Goal: Transaction & Acquisition: Purchase product/service

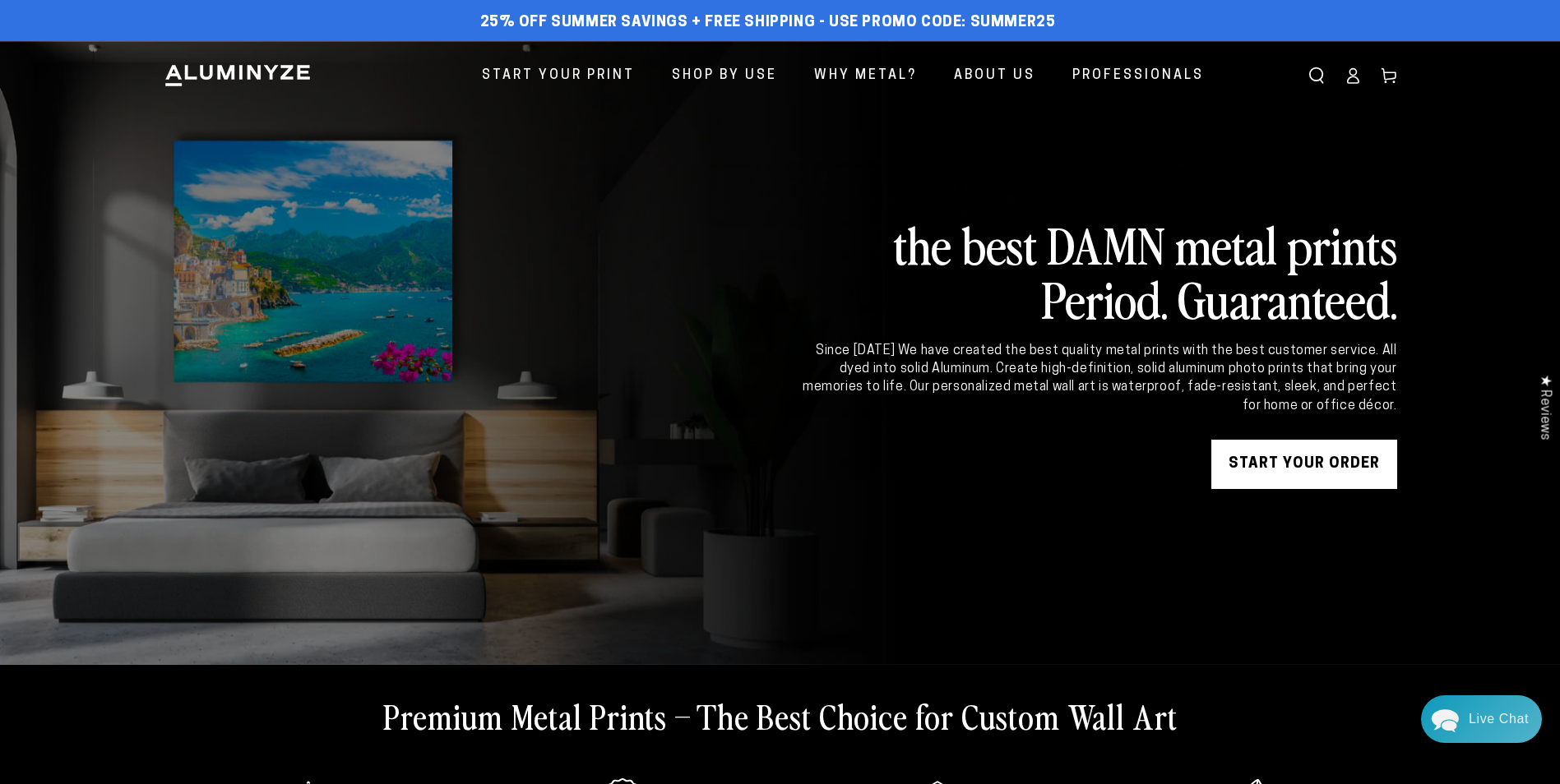
click at [1266, 468] on link "START YOUR Order" at bounding box center [1304, 464] width 186 height 49
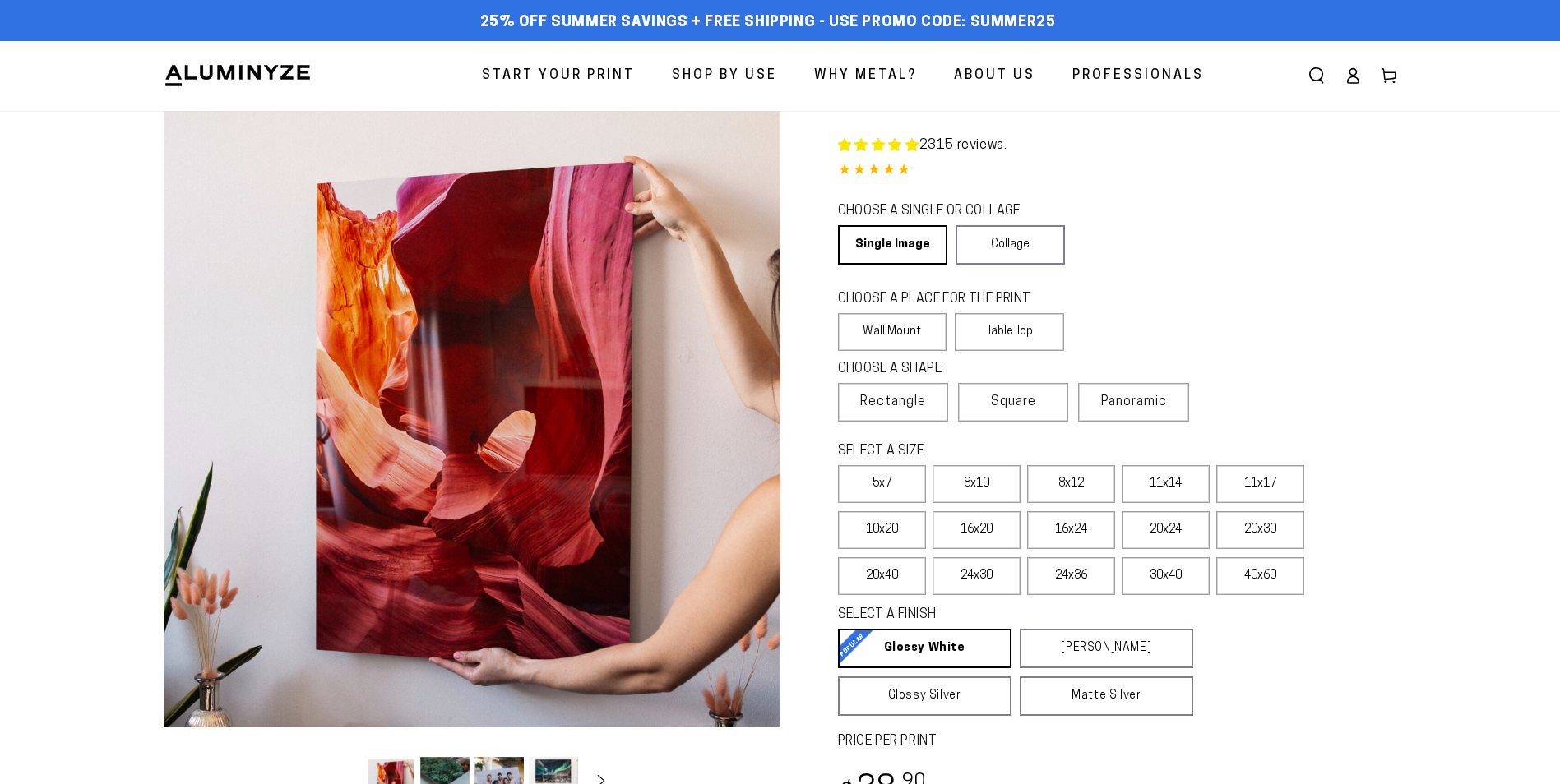
select select "**********"
click at [1255, 480] on label "11x17" at bounding box center [1260, 484] width 88 height 38
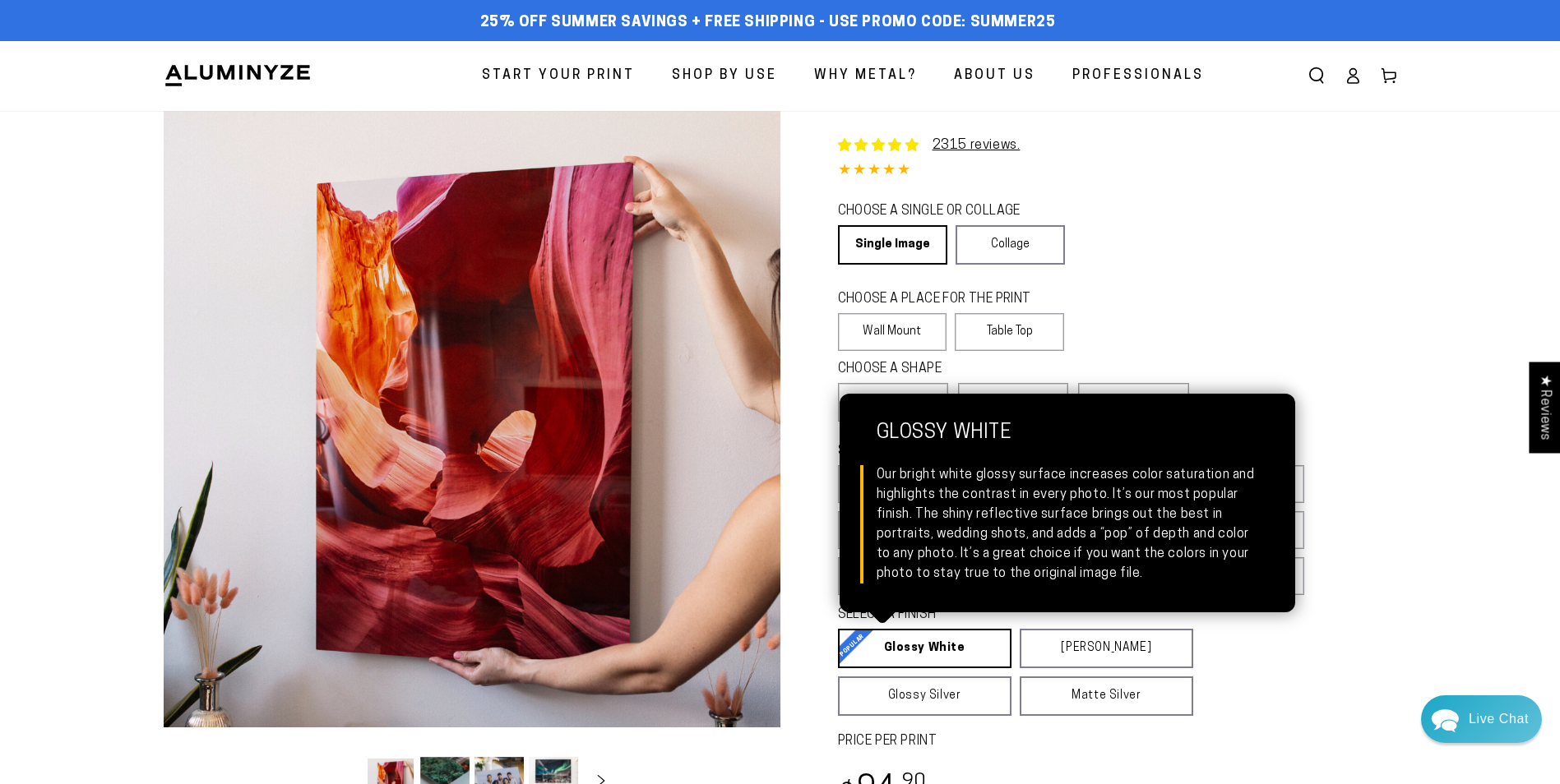
click at [937, 638] on link "Glossy White Glossy White Our bright white glossy surface increases color satur…" at bounding box center [925, 648] width 174 height 40
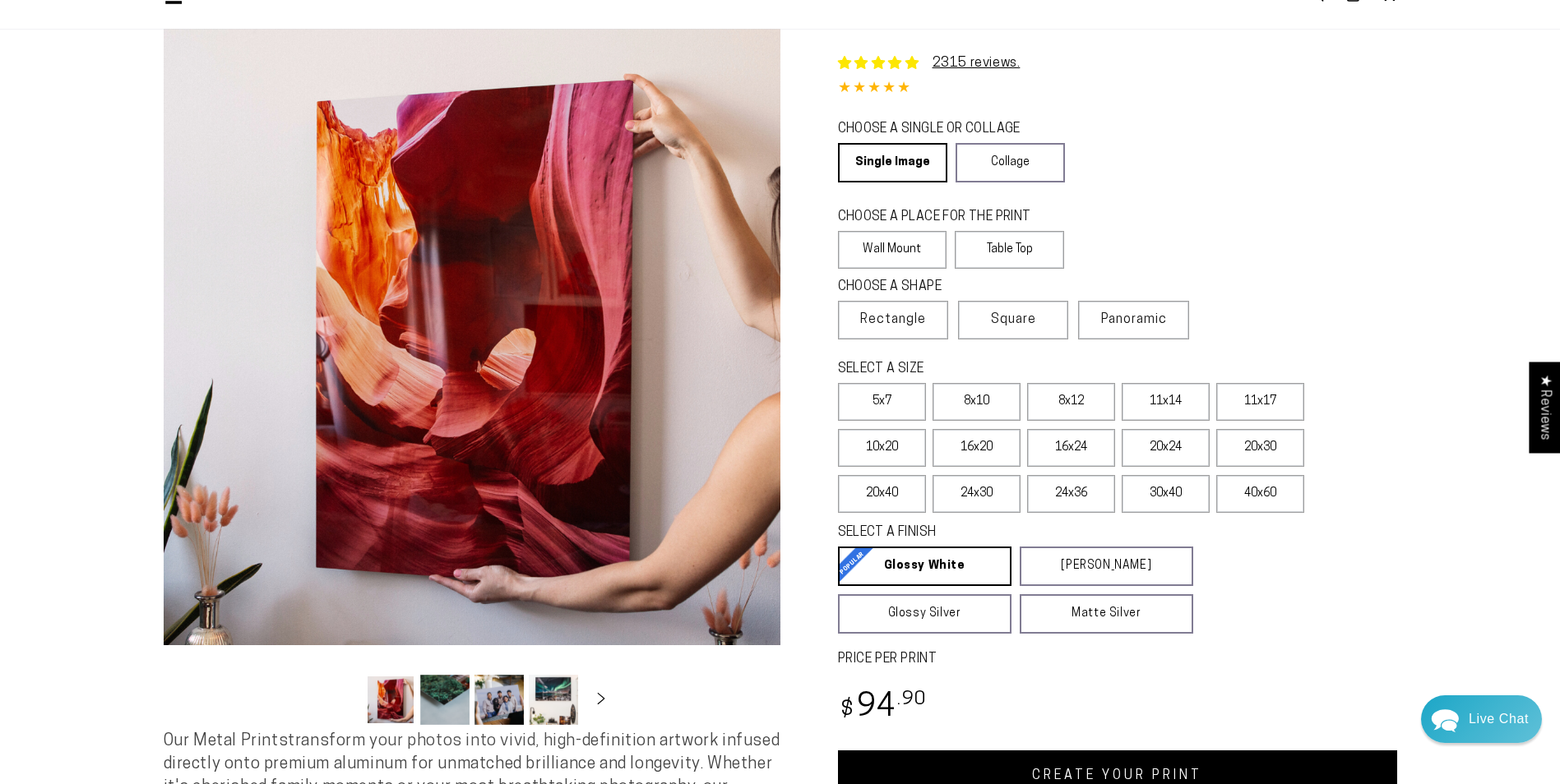
scroll to position [246, 0]
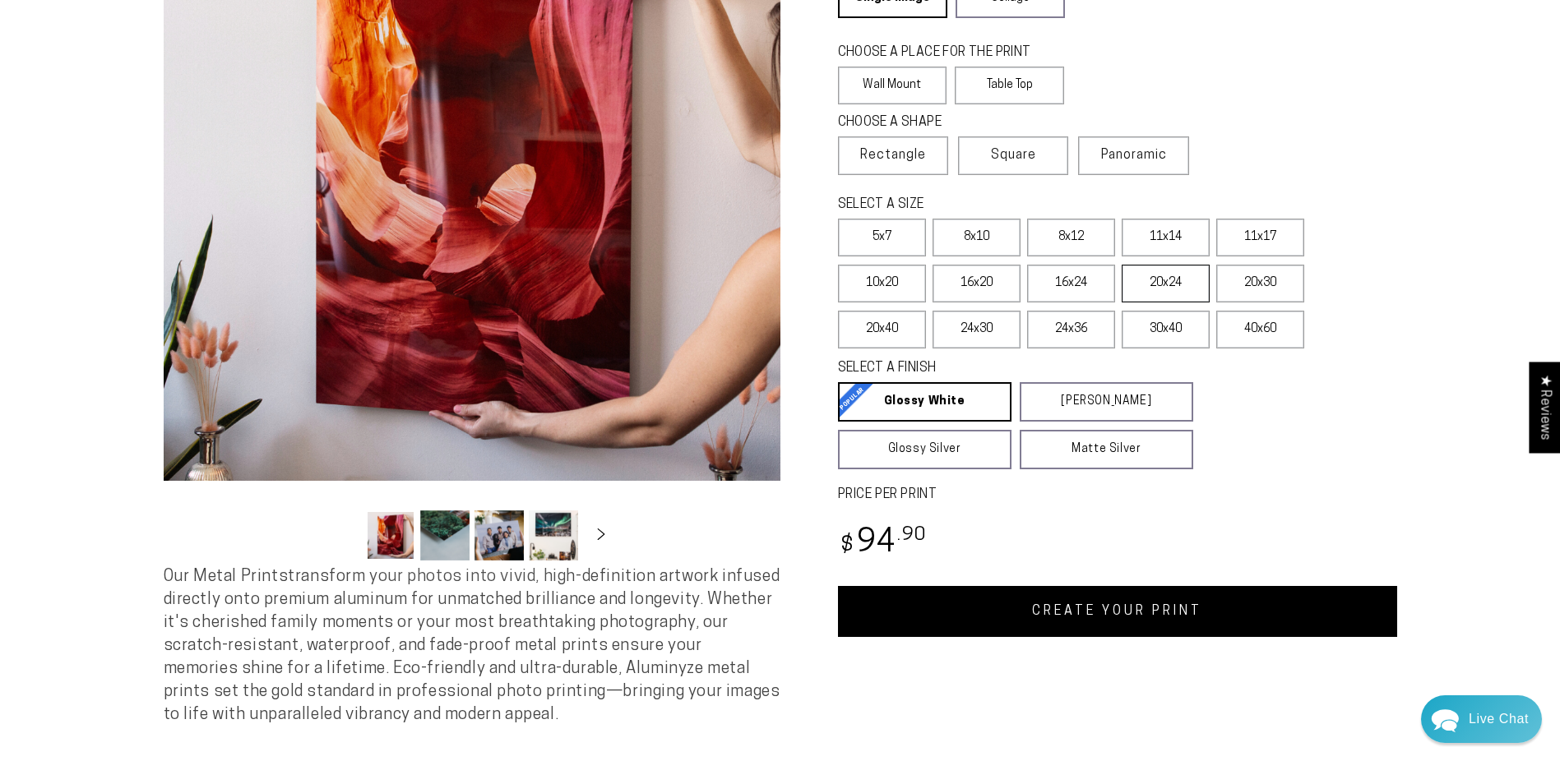
click at [1171, 279] on label "20x24" at bounding box center [1166, 283] width 88 height 38
click at [883, 278] on label "10x20" at bounding box center [883, 283] width 88 height 38
click at [1267, 233] on label "11x17" at bounding box center [1260, 237] width 88 height 38
drag, startPoint x: 895, startPoint y: 282, endPoint x: 916, endPoint y: 294, distance: 24.2
click at [896, 282] on label "10x20" at bounding box center [883, 283] width 88 height 38
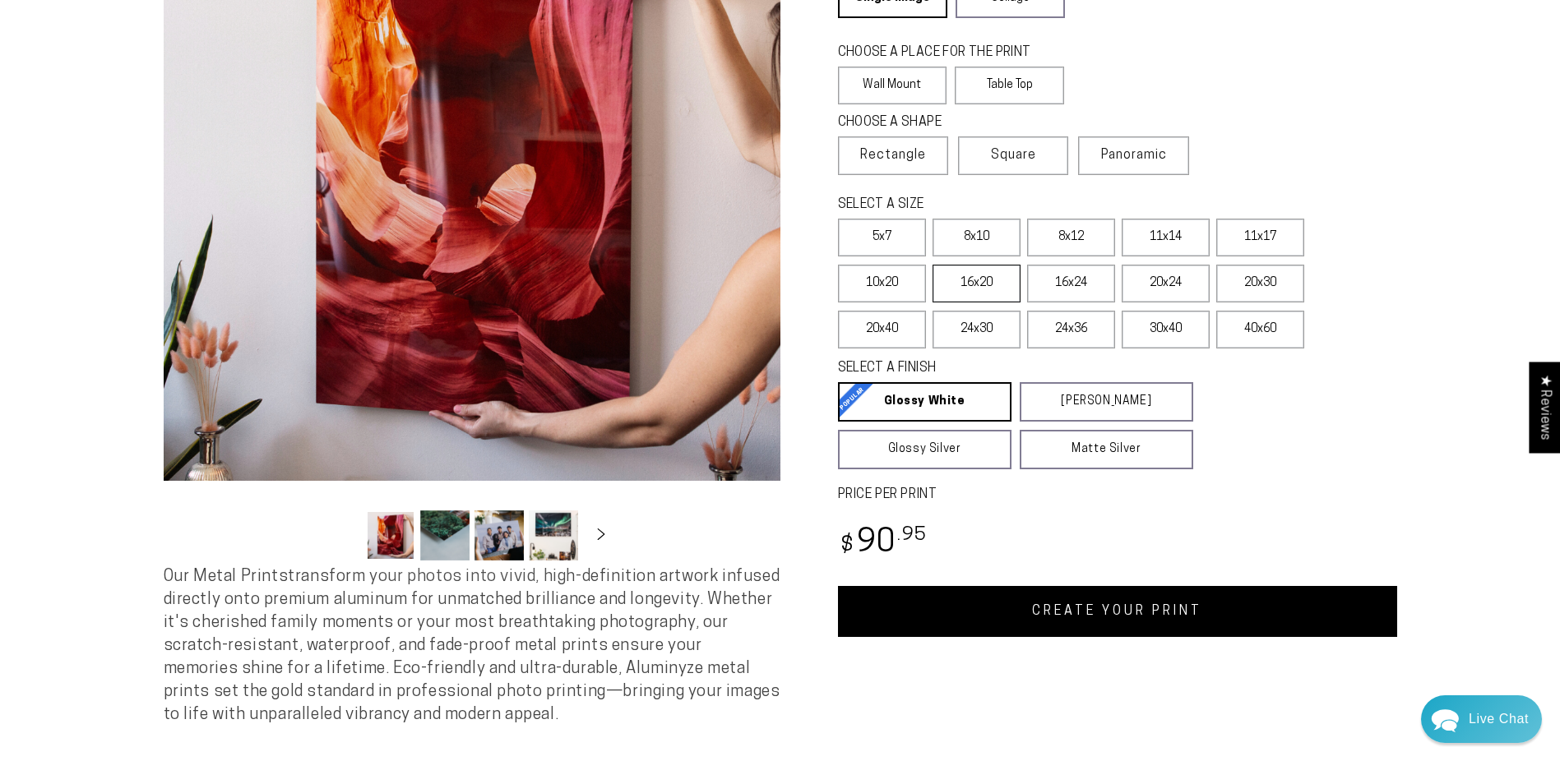
click at [969, 281] on label "16x20" at bounding box center [977, 283] width 88 height 38
drag, startPoint x: 1079, startPoint y: 272, endPoint x: 1125, endPoint y: 277, distance: 46.3
click at [1080, 272] on label "16x24" at bounding box center [1071, 283] width 88 height 38
click at [1174, 278] on label "20x24" at bounding box center [1166, 283] width 88 height 38
click at [1256, 281] on label "20x30" at bounding box center [1260, 283] width 88 height 38
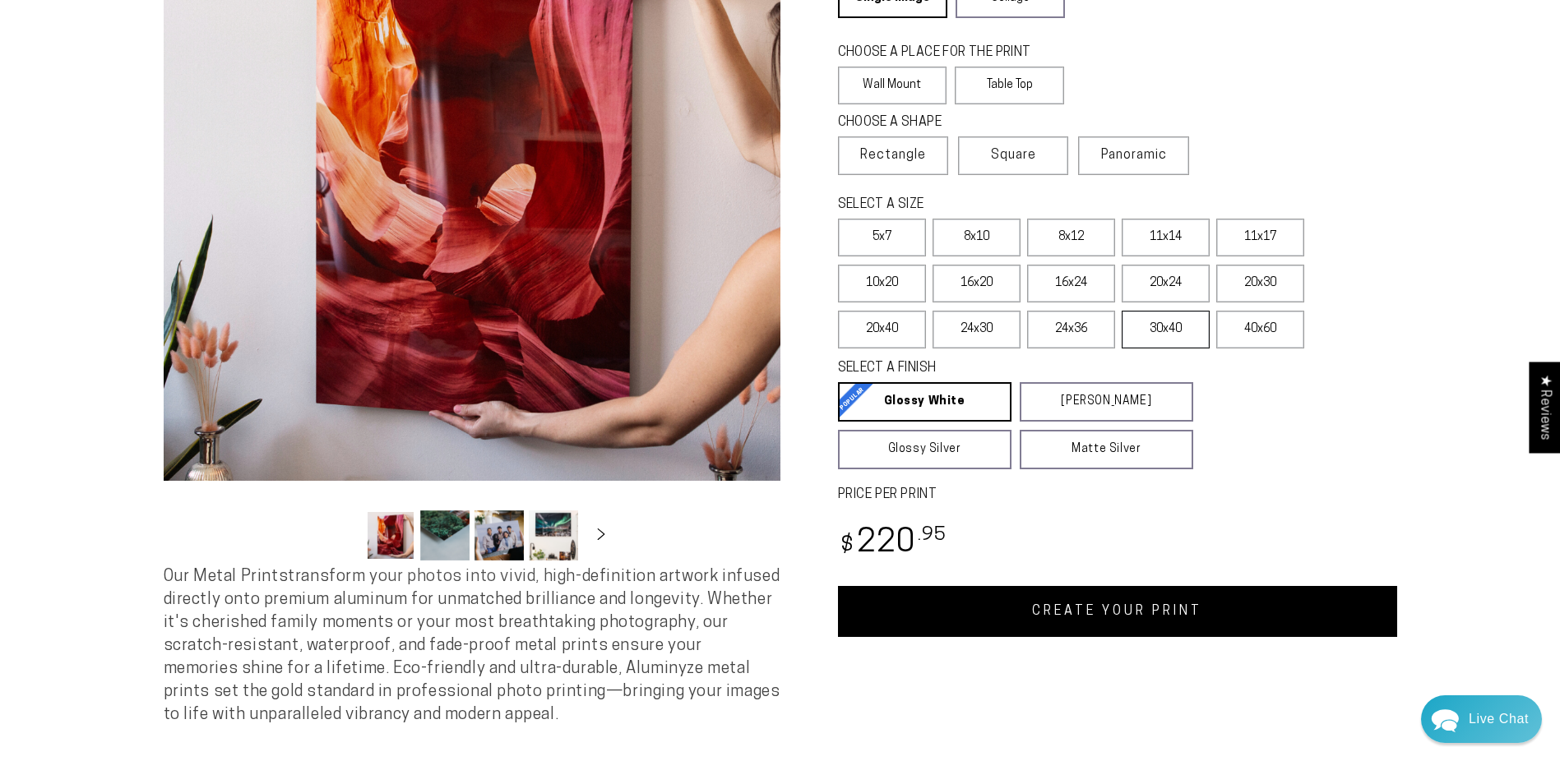
drag, startPoint x: 1238, startPoint y: 322, endPoint x: 1194, endPoint y: 339, distance: 47.2
click at [1239, 322] on label "40x60" at bounding box center [1260, 330] width 88 height 38
click at [1161, 324] on label "30x40" at bounding box center [1166, 330] width 88 height 38
click at [1069, 321] on label "24x36" at bounding box center [1071, 330] width 88 height 38
click at [966, 325] on label "24x30" at bounding box center [977, 330] width 88 height 38
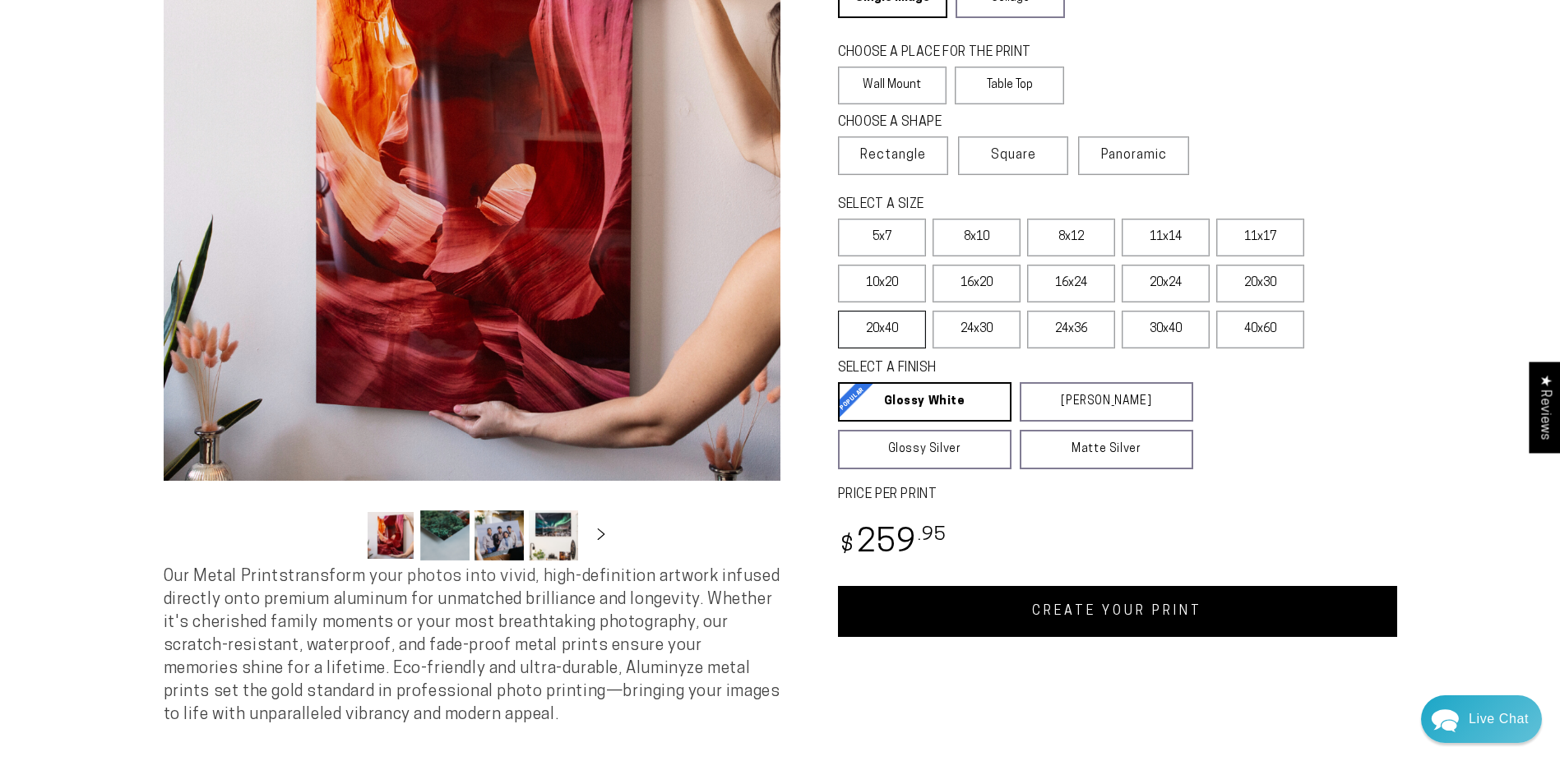
click at [893, 329] on label "20x40" at bounding box center [883, 330] width 88 height 38
click at [897, 284] on label "10x20" at bounding box center [883, 283] width 88 height 38
click at [1269, 237] on label "11x17" at bounding box center [1260, 237] width 88 height 38
click at [887, 275] on label "10x20" at bounding box center [883, 283] width 88 height 38
click at [1137, 602] on link "CREATE YOUR PRINT" at bounding box center [1118, 611] width 560 height 51
